Goal: Transaction & Acquisition: Register for event/course

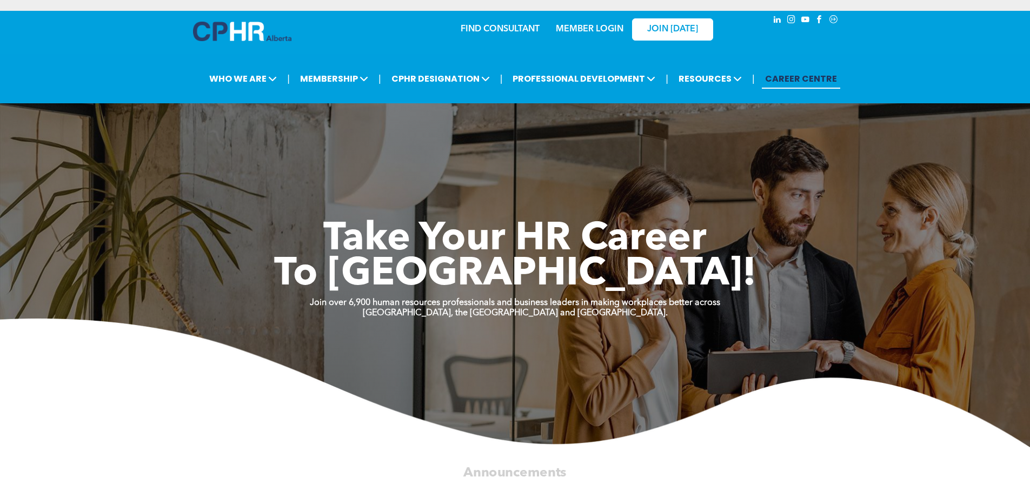
click at [575, 26] on link "MEMBER LOGIN" at bounding box center [590, 29] width 68 height 9
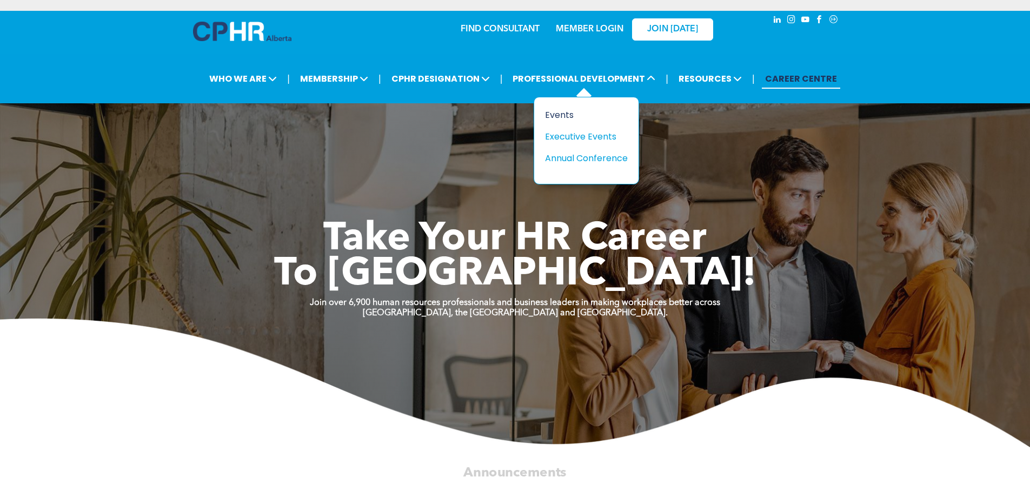
click at [557, 113] on div "Events" at bounding box center [582, 115] width 75 height 14
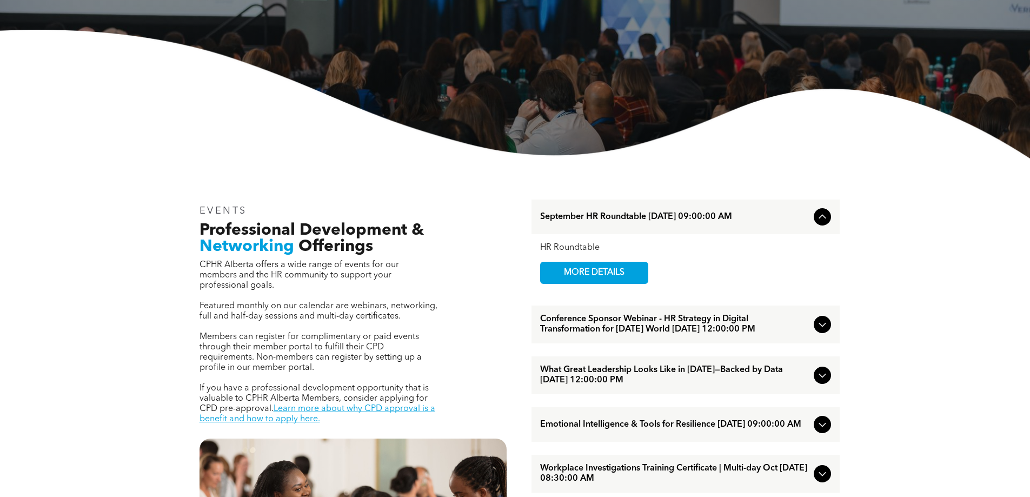
scroll to position [433, 0]
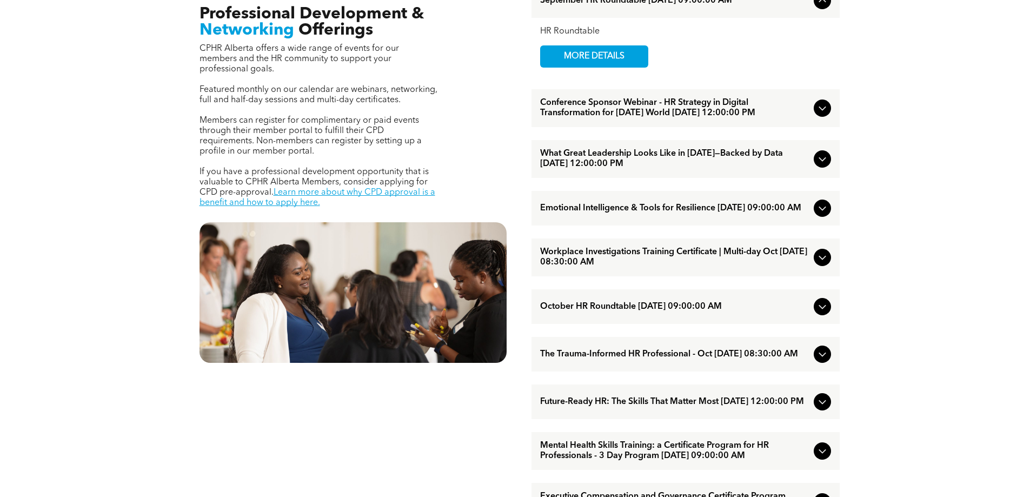
click at [557, 113] on span "Conference Sponsor Webinar - HR Strategy in Digital Transformation for [DATE] W…" at bounding box center [674, 108] width 269 height 21
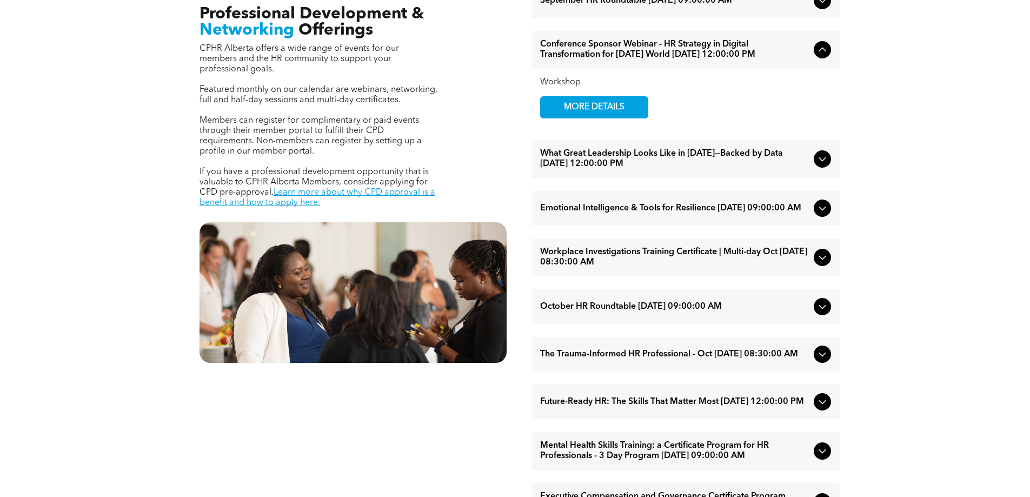
click at [557, 113] on span "MORE DETAILS" at bounding box center [594, 107] width 85 height 21
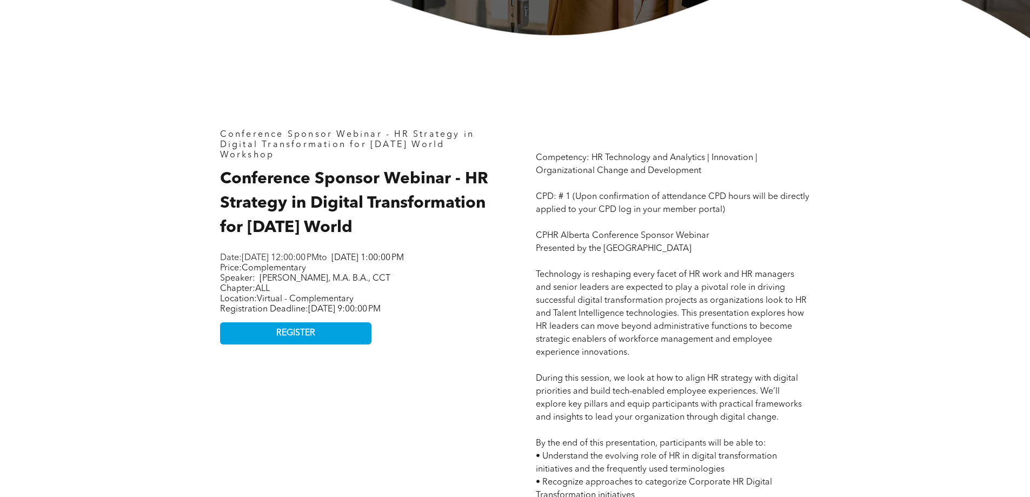
scroll to position [433, 0]
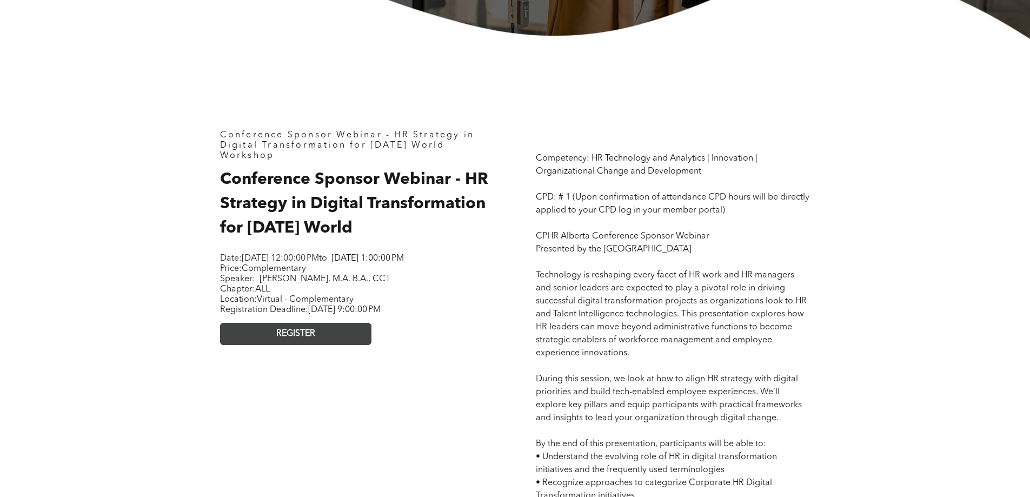
click at [297, 339] on span "REGISTER" at bounding box center [295, 334] width 39 height 10
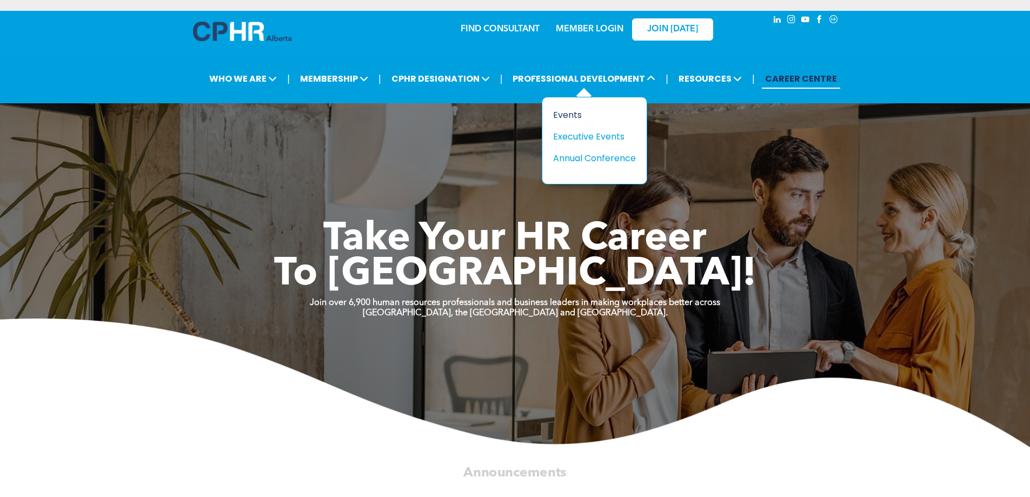
click at [565, 110] on div "Events" at bounding box center [590, 115] width 75 height 14
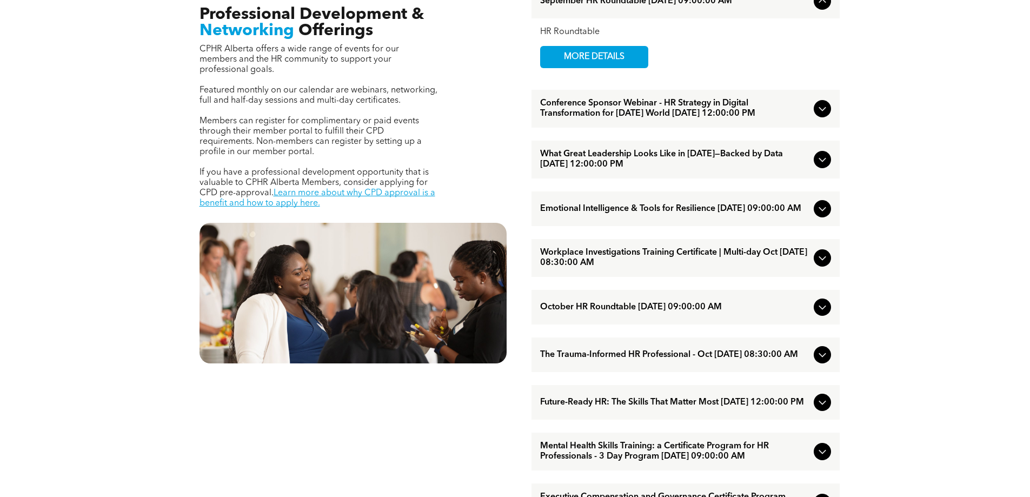
scroll to position [433, 0]
click at [567, 169] on span "What Great Leadership Looks Like in [DATE]—Backed by Data [DATE] 12:00:00 PM" at bounding box center [674, 159] width 269 height 21
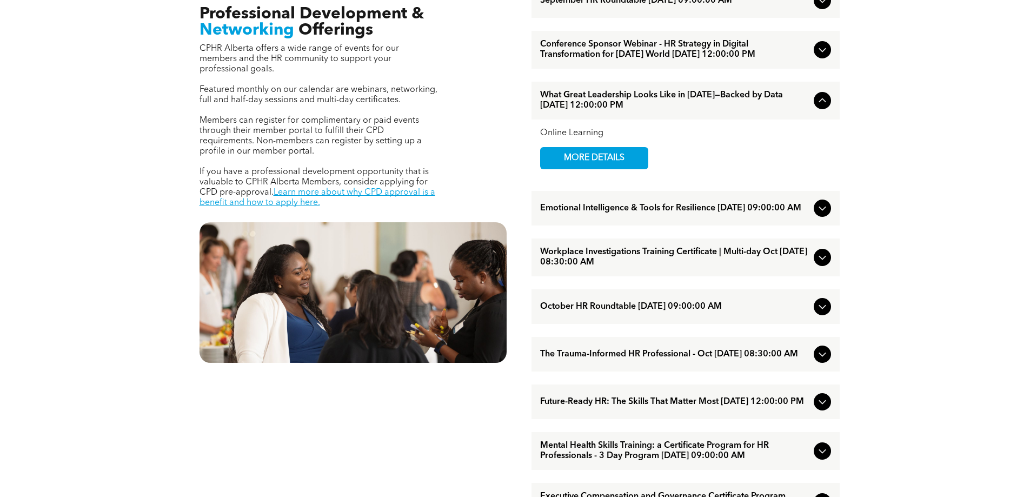
click at [567, 169] on span "MORE DETAILS" at bounding box center [594, 158] width 85 height 21
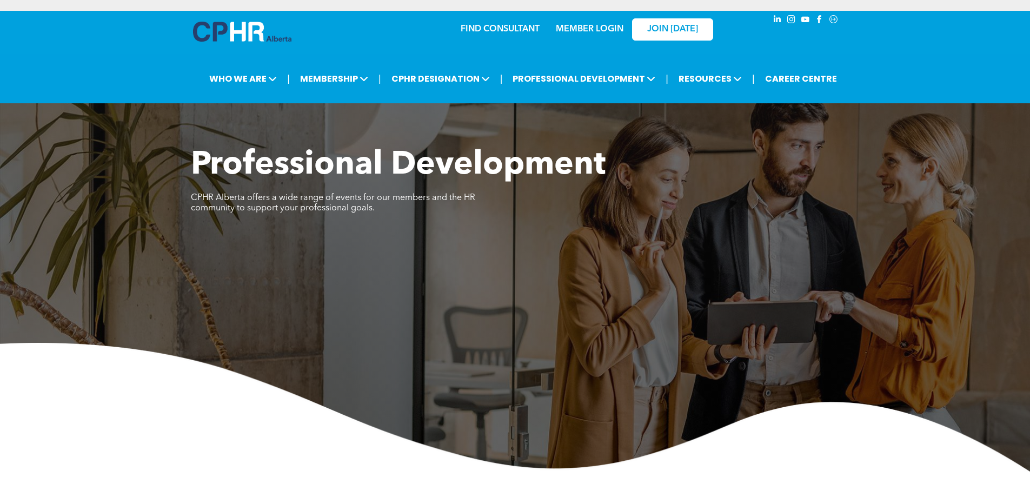
scroll to position [433, 0]
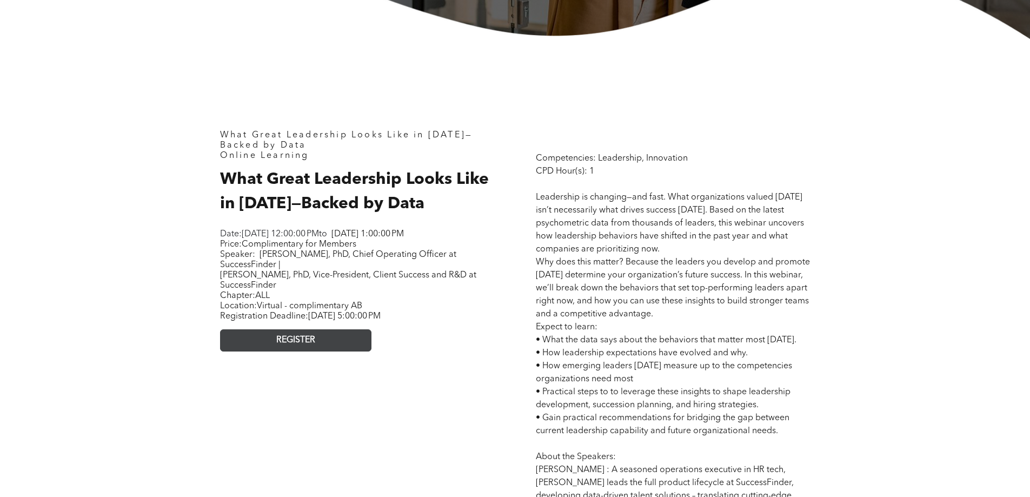
click at [368, 348] on link "REGISTER" at bounding box center [295, 340] width 151 height 22
